Goal: Information Seeking & Learning: Learn about a topic

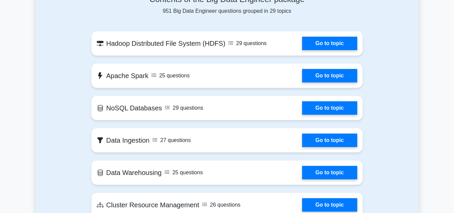
scroll to position [354, 0]
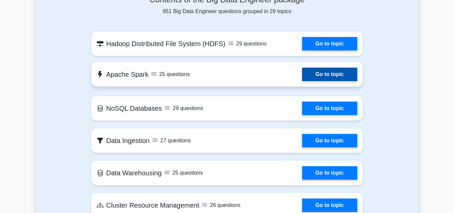
click at [328, 74] on link "Go to topic" at bounding box center [329, 74] width 55 height 13
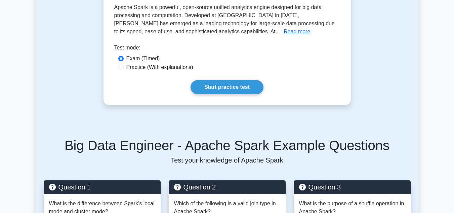
scroll to position [154, 0]
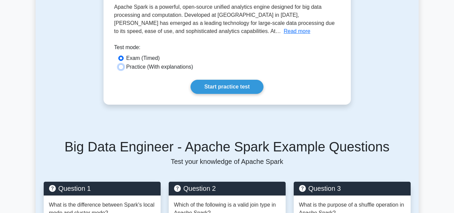
click at [121, 67] on input "Practice (With explanations)" at bounding box center [120, 66] width 5 height 5
radio input "true"
click at [222, 87] on link "Start practice test" at bounding box center [227, 87] width 73 height 14
